Goal: Navigation & Orientation: Find specific page/section

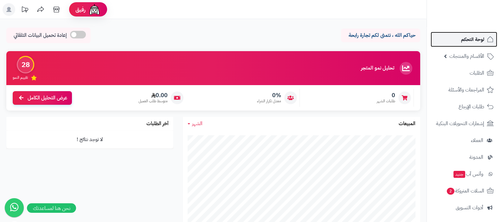
click at [476, 40] on span "لوحة التحكم" at bounding box center [472, 39] width 23 height 9
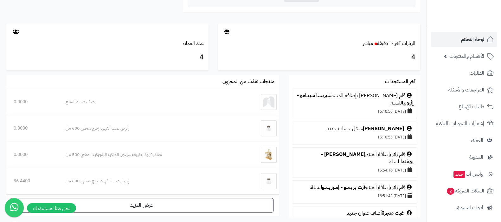
scroll to position [357, 0]
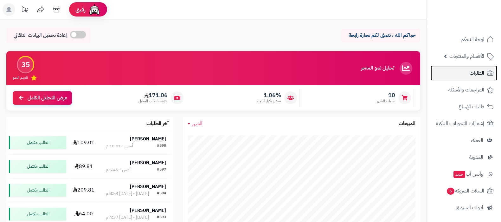
click at [468, 75] on link "الطلبات" at bounding box center [464, 72] width 67 height 15
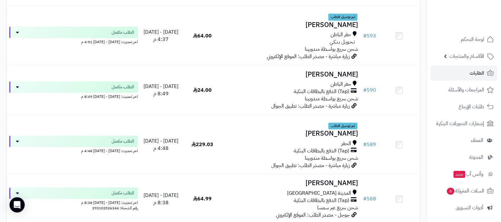
scroll to position [277, 0]
